Goal: Navigation & Orientation: Find specific page/section

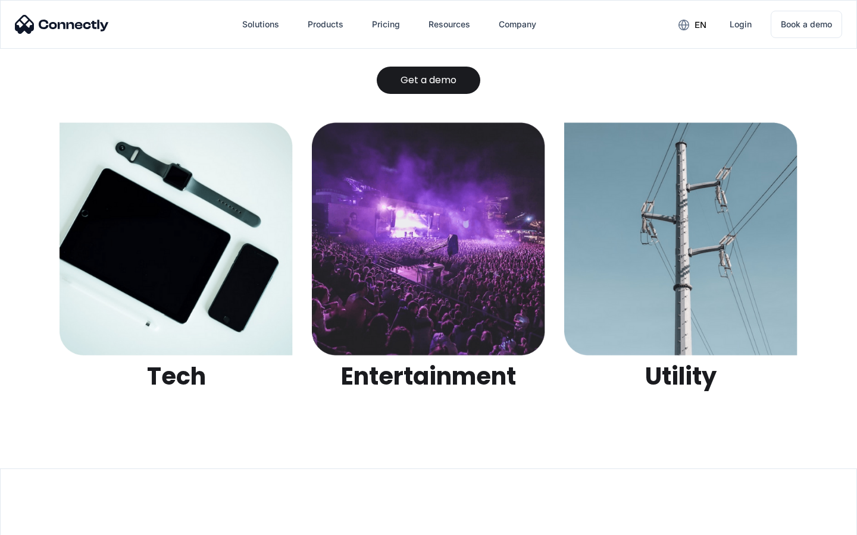
scroll to position [3753, 0]
